Goal: Information Seeking & Learning: Learn about a topic

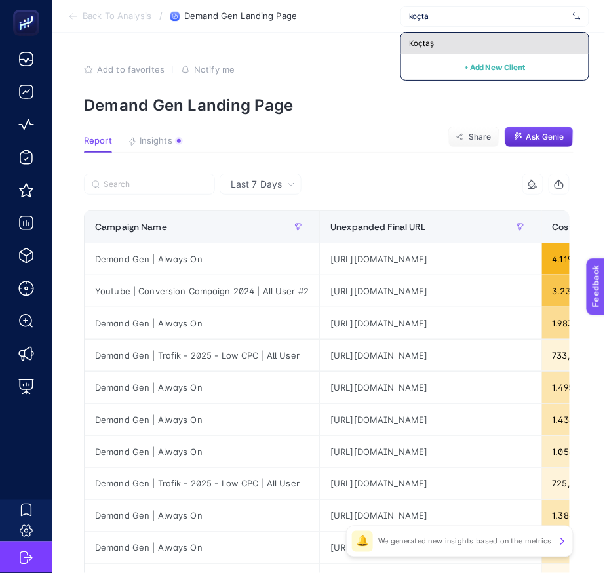
type input "koçta"
click at [406, 43] on div "Koçtaş" at bounding box center [494, 43] width 187 height 21
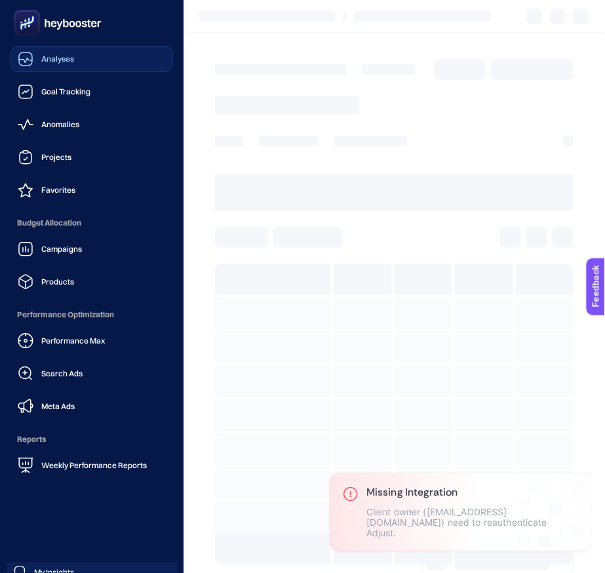
click at [91, 67] on link "Analyses" at bounding box center [91, 59] width 163 height 26
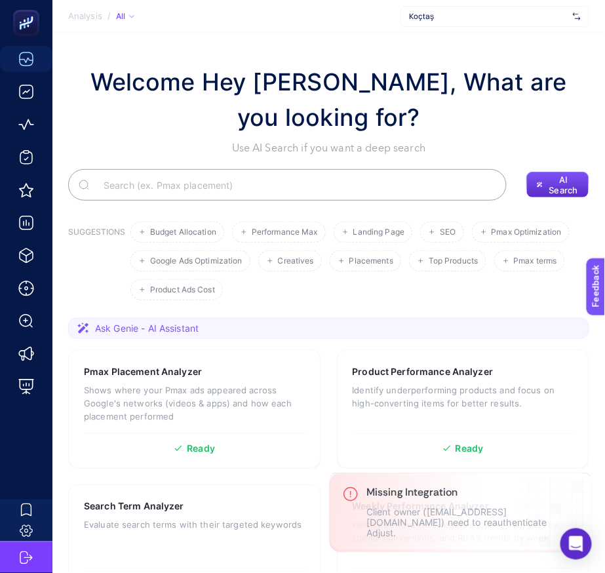
click at [185, 190] on input "Search" at bounding box center [294, 184] width 403 height 37
type input "roas"
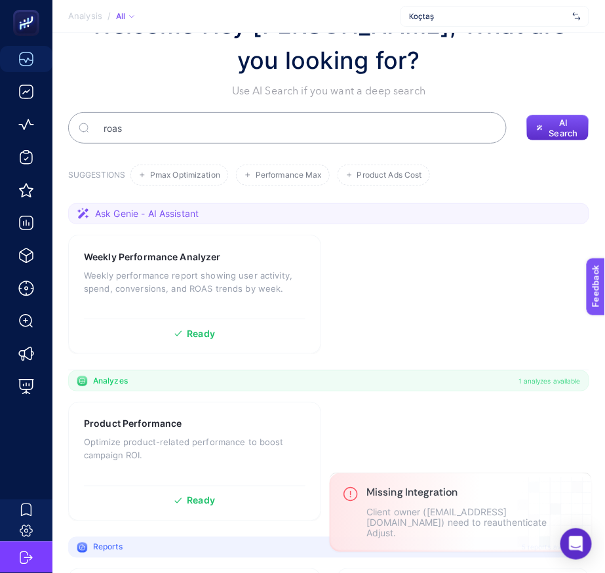
scroll to position [73, 0]
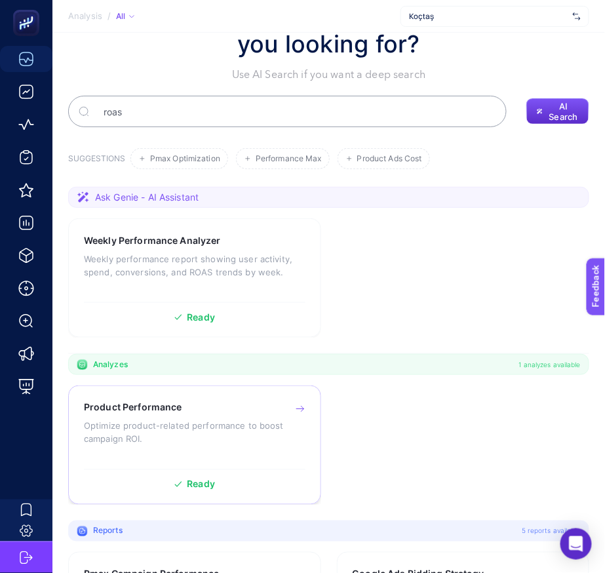
click at [168, 391] on div "Product Performance Optimize product-related performance to boost campaign ROI.…" at bounding box center [194, 444] width 253 height 119
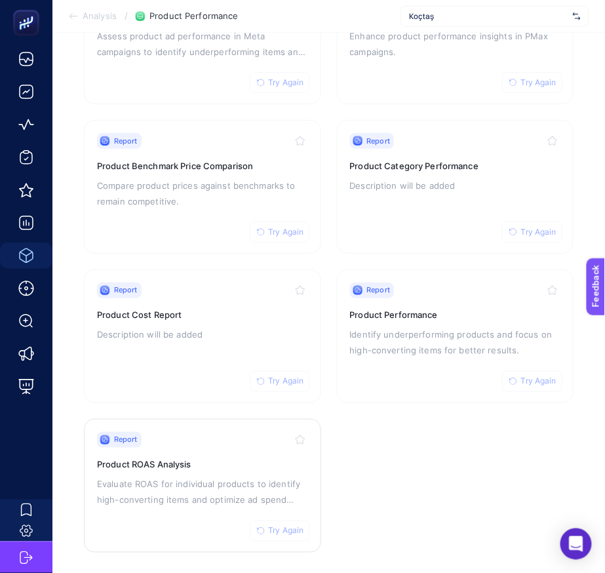
click at [199, 440] on div "Report Try Again" at bounding box center [202, 440] width 211 height 16
